Goal: Information Seeking & Learning: Learn about a topic

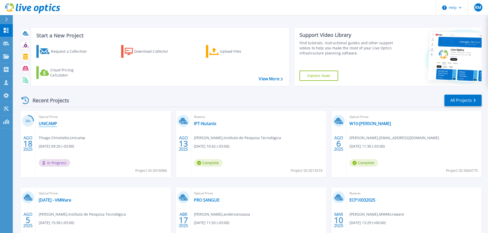
click at [48, 123] on link "UNICAMP" at bounding box center [48, 123] width 18 height 5
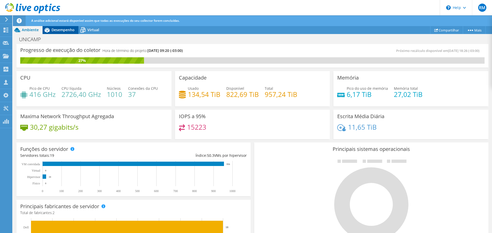
click at [57, 29] on span "Desempenho" at bounding box center [63, 29] width 23 height 5
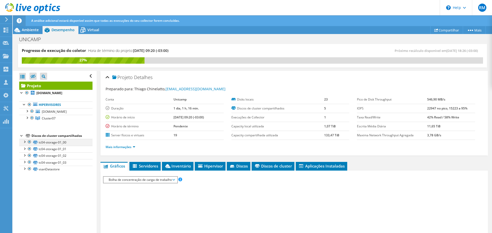
click at [25, 144] on div at bounding box center [24, 141] width 5 height 5
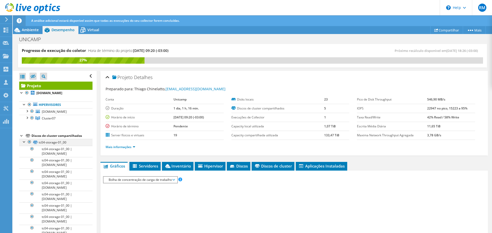
click at [23, 144] on div at bounding box center [24, 141] width 5 height 5
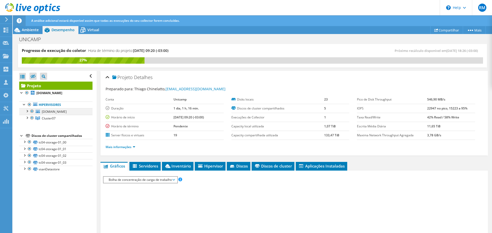
click at [27, 114] on div at bounding box center [26, 110] width 5 height 5
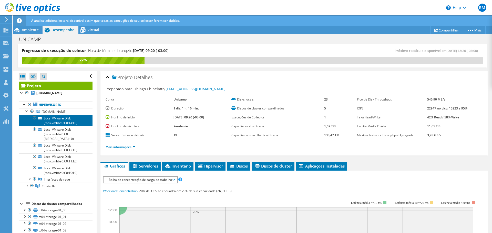
click at [55, 126] on link "Local VMware Disk (mpx.vmhba0:C0:T4:L0)" at bounding box center [55, 120] width 73 height 11
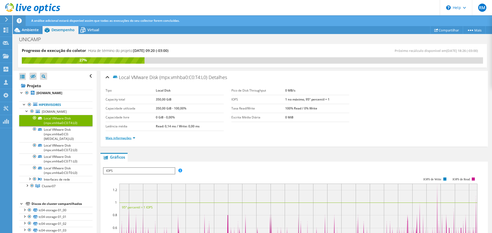
click at [127, 138] on link "Mais informações" at bounding box center [121, 138] width 30 height 4
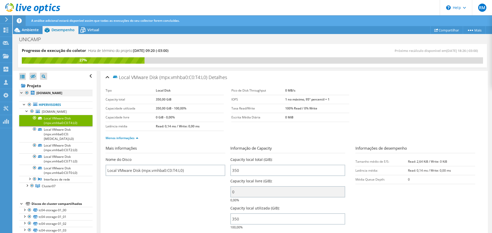
click at [20, 91] on div at bounding box center [21, 92] width 5 height 5
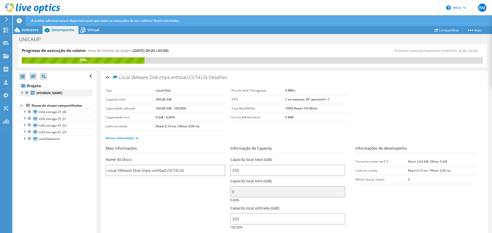
click at [21, 94] on div at bounding box center [21, 92] width 5 height 5
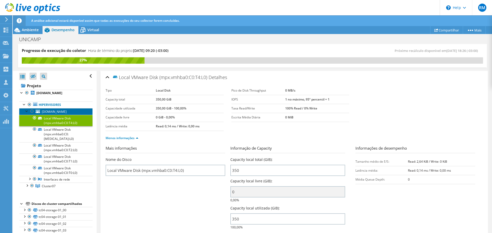
click at [53, 114] on span "[DOMAIN_NAME]" at bounding box center [54, 112] width 25 height 4
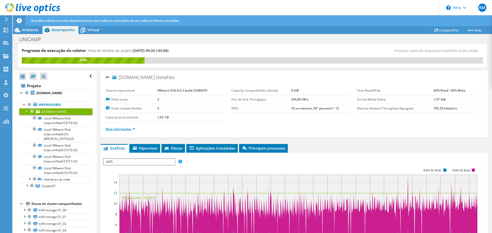
click at [132, 129] on link "Mais informações" at bounding box center [121, 129] width 30 height 4
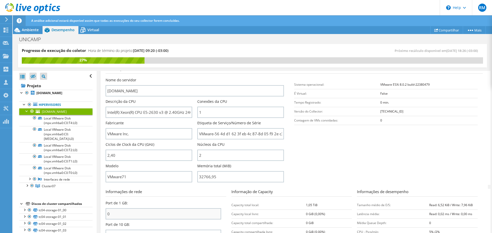
scroll to position [51, 0]
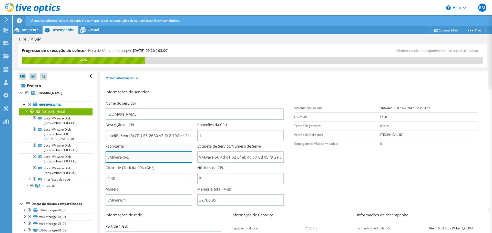
click at [143, 157] on input "VMware Inc." at bounding box center [149, 157] width 87 height 11
drag, startPoint x: 150, startPoint y: 157, endPoint x: 60, endPoint y: 158, distance: 89.7
click at [60, 158] on div "Progresso de execução do coletor Hora de término do projeto: [DATE] 09:20 (-03:…" at bounding box center [252, 139] width 479 height 190
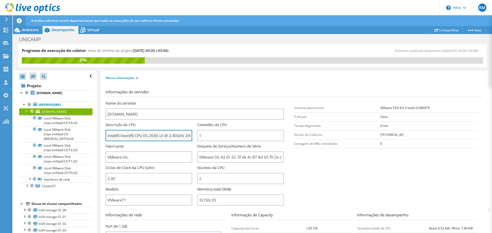
drag, startPoint x: 155, startPoint y: 136, endPoint x: 182, endPoint y: 138, distance: 28.0
click at [182, 138] on input "Intel(R) Xeon(R) CPU E5-2630 v3 @ 2.40GHz 240 GHz" at bounding box center [149, 135] width 87 height 11
click at [148, 138] on input "Intel(R) Xeon(R) CPU E5-2630 v3 @ 2.40GHz 240 GHz" at bounding box center [149, 135] width 87 height 11
drag, startPoint x: 143, startPoint y: 135, endPoint x: 191, endPoint y: 136, distance: 47.4
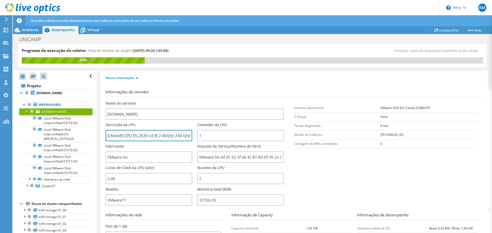
click at [191, 136] on input "Intel(R) Xeon(R) CPU E5-2630 v3 @ 2.40GHz 240 GHz" at bounding box center [149, 135] width 87 height 11
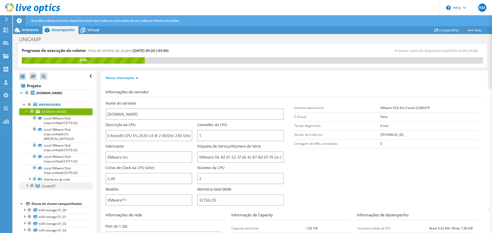
click at [26, 188] on div at bounding box center [26, 185] width 5 height 5
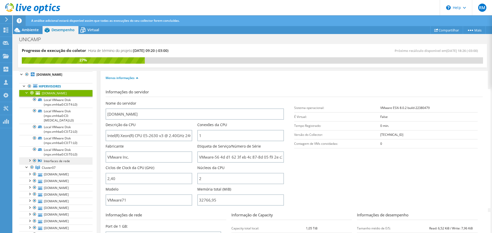
scroll to position [26, 0]
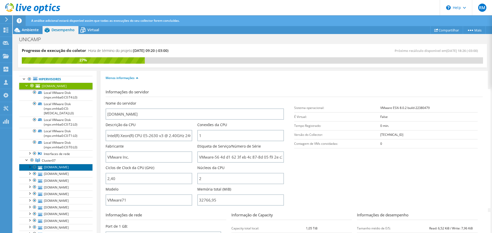
click at [51, 171] on link "[DOMAIN_NAME]" at bounding box center [55, 167] width 73 height 7
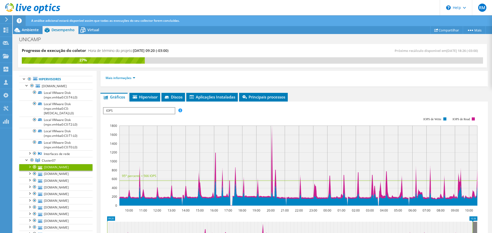
click at [130, 75] on ul "Mais informações" at bounding box center [294, 77] width 377 height 7
click at [131, 78] on link "Mais informações" at bounding box center [121, 78] width 30 height 4
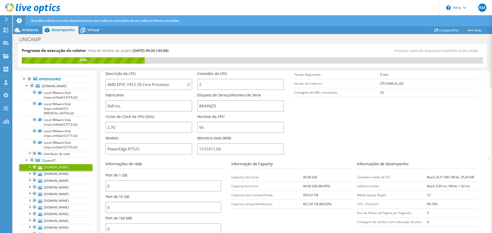
scroll to position [77, 0]
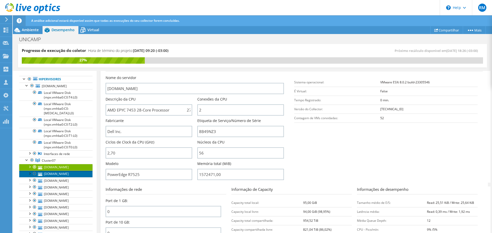
click at [50, 178] on link "[DOMAIN_NAME]" at bounding box center [55, 174] width 73 height 7
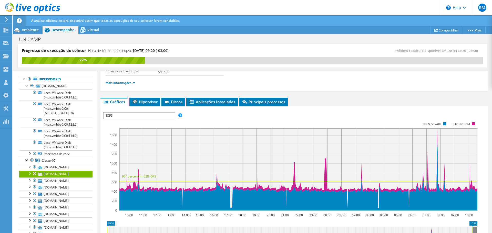
scroll to position [26, 0]
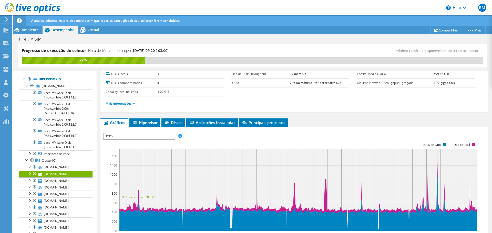
click at [127, 103] on link "Mais informações" at bounding box center [121, 103] width 30 height 4
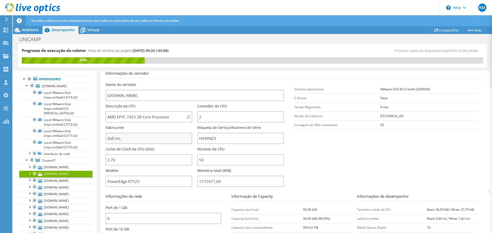
scroll to position [77, 0]
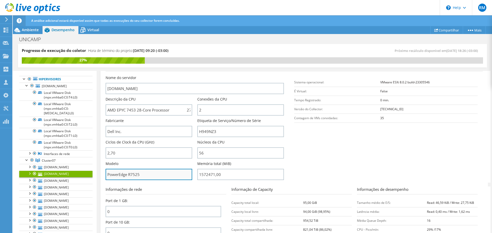
click at [145, 176] on input "PowerEdge R7525" at bounding box center [149, 174] width 87 height 11
drag, startPoint x: 143, startPoint y: 176, endPoint x: 97, endPoint y: 175, distance: 45.4
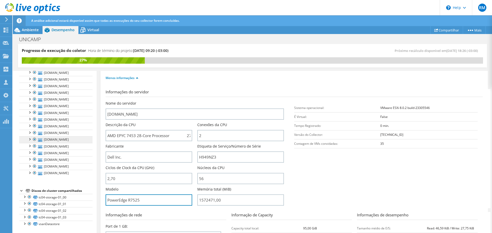
scroll to position [221, 0]
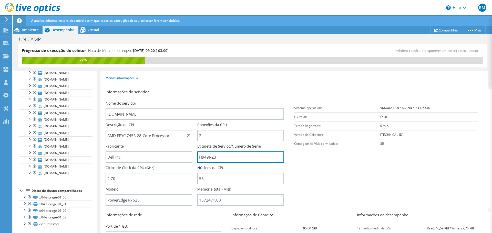
drag, startPoint x: 221, startPoint y: 156, endPoint x: 196, endPoint y: 158, distance: 25.4
click at [196, 101] on div "Nome do servidor [DOMAIN_NAME] Descrição da CPU AMD EPYC 7453 28-Core Processor…" at bounding box center [197, 101] width 183 height 0
